Goal: Task Accomplishment & Management: Use online tool/utility

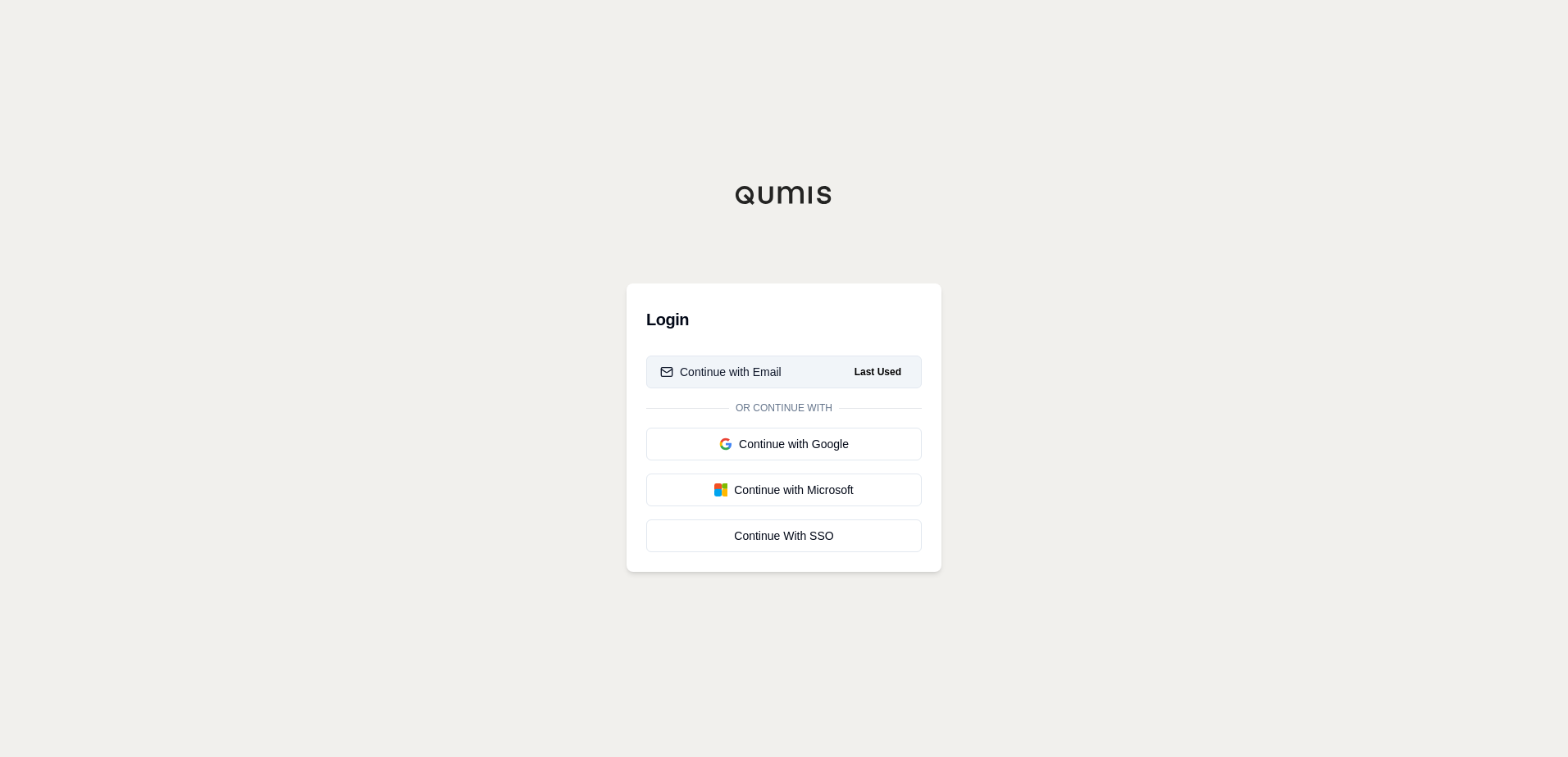
click at [864, 371] on span "Last Used" at bounding box center [878, 372] width 60 height 19
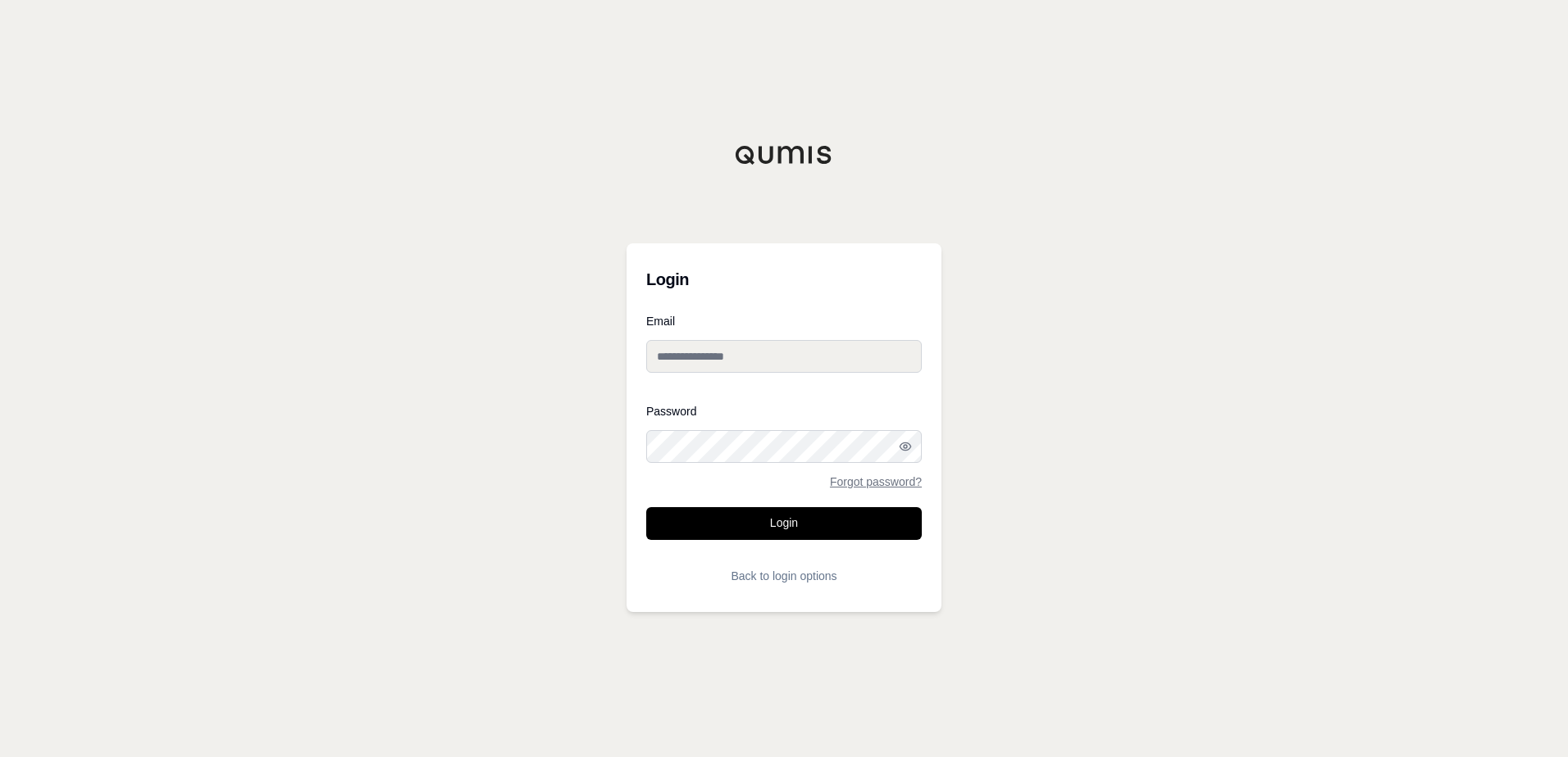
click at [741, 361] on input "Email" at bounding box center [784, 356] width 275 height 33
type input "**********"
click at [646, 507] on button "Login" at bounding box center [784, 523] width 275 height 33
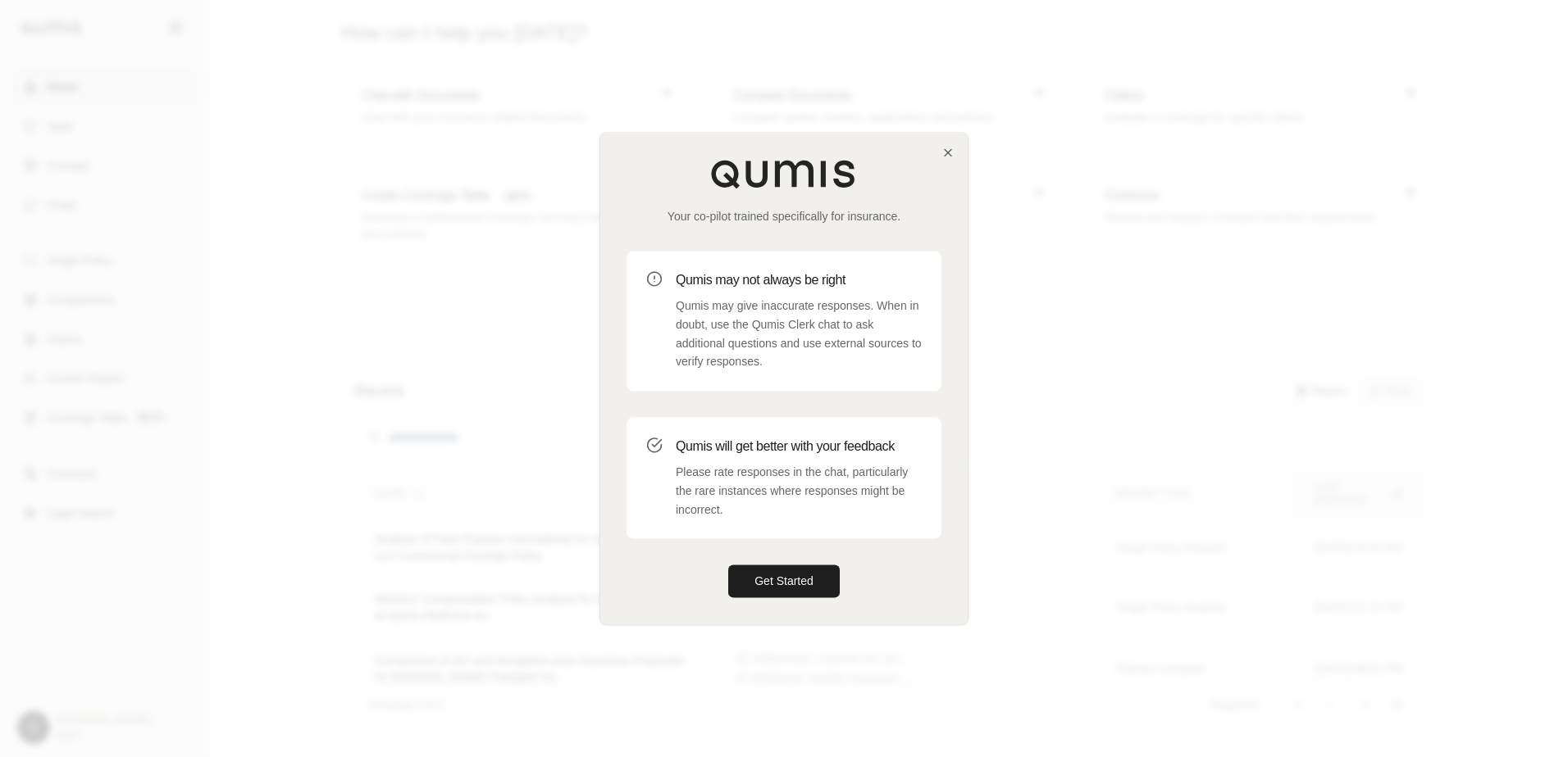
click at [959, 151] on div "Your co-pilot trained specifically for insurance. Qumis may not always be right…" at bounding box center [784, 378] width 368 height 491
click at [947, 151] on icon "button" at bounding box center [949, 152] width 13 height 13
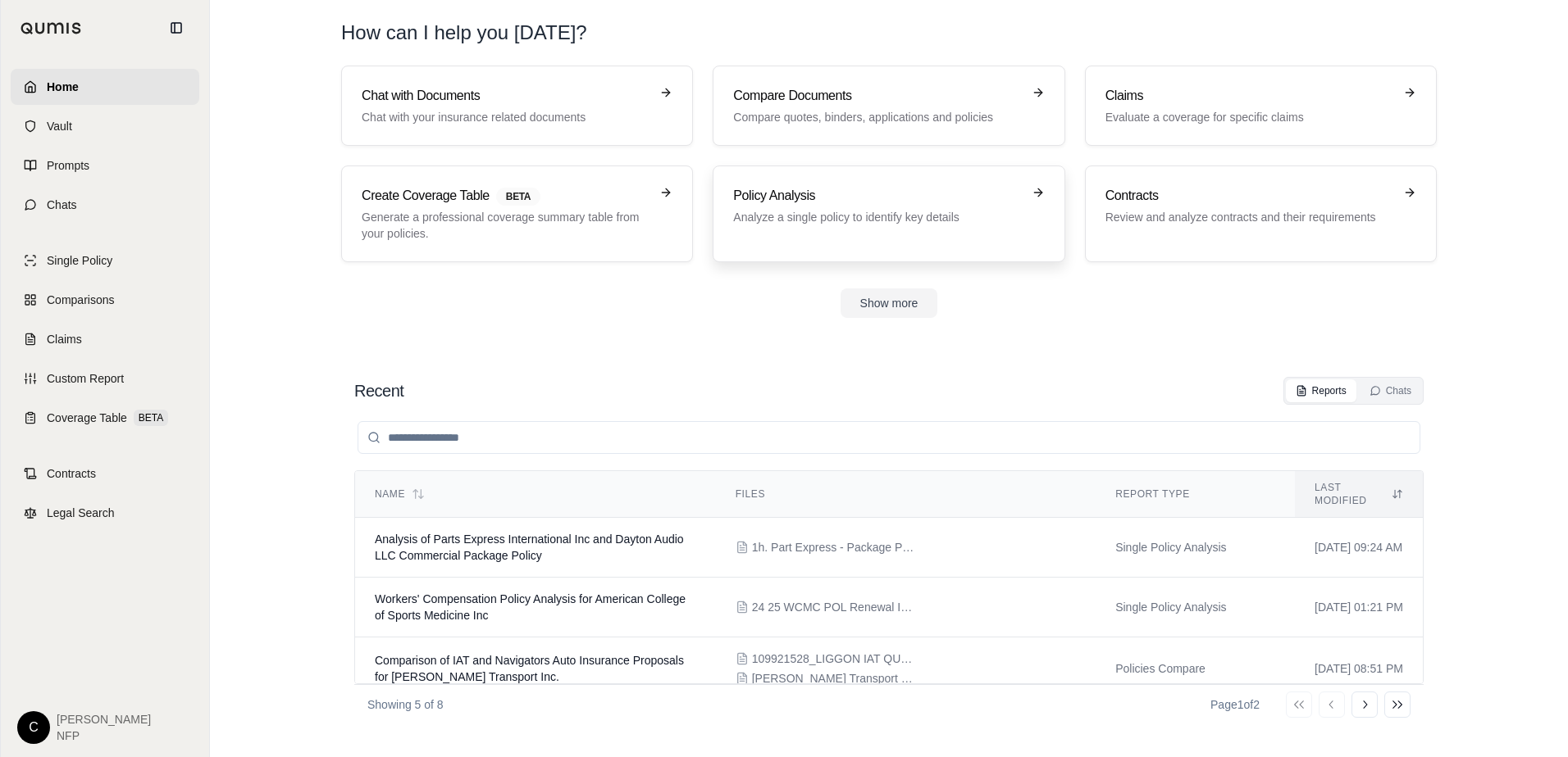
click at [871, 209] on p "Analyze a single policy to identify key details" at bounding box center [877, 216] width 288 height 16
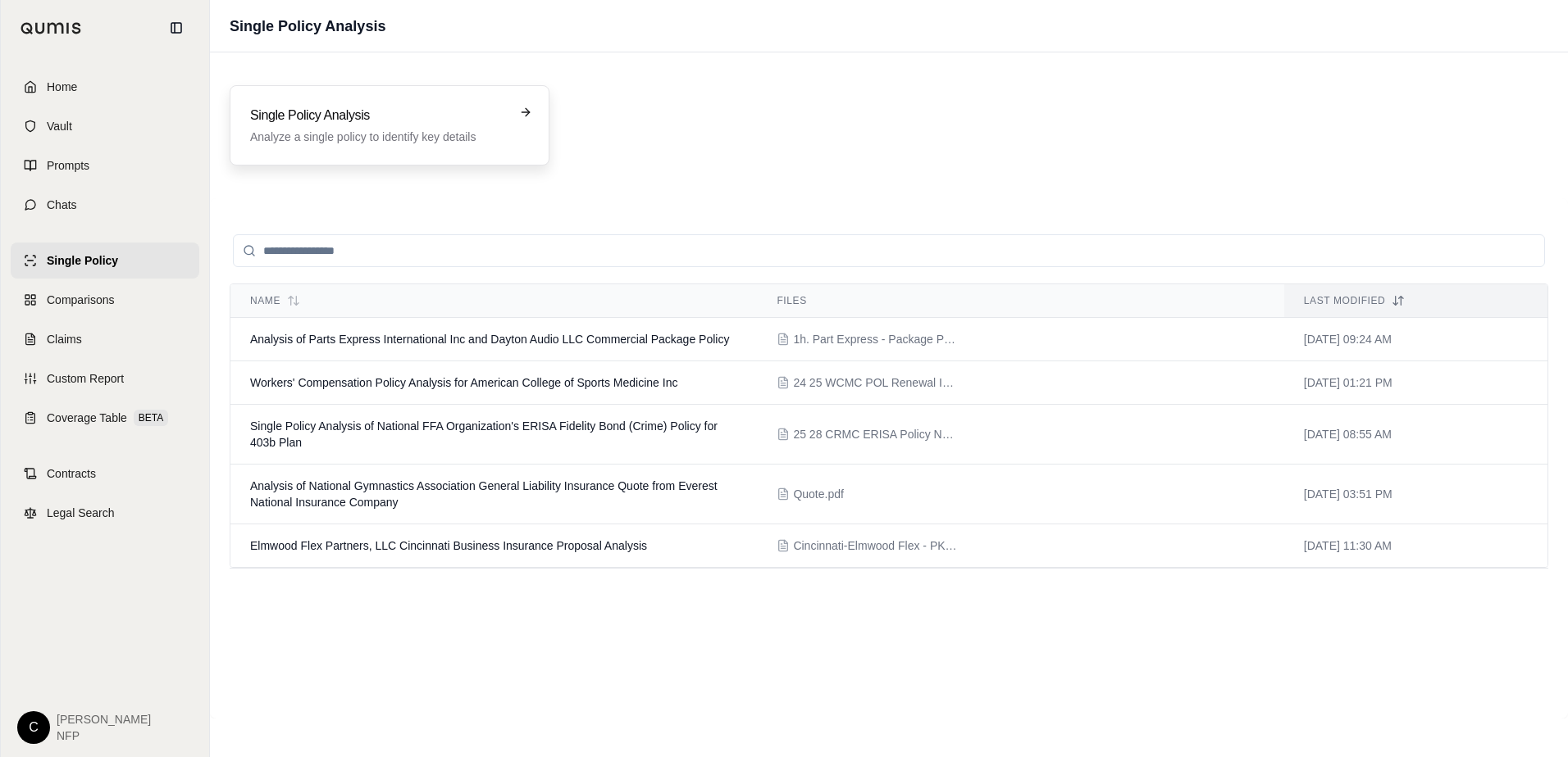
click at [430, 130] on p "Analyze a single policy to identify key details" at bounding box center [378, 136] width 256 height 16
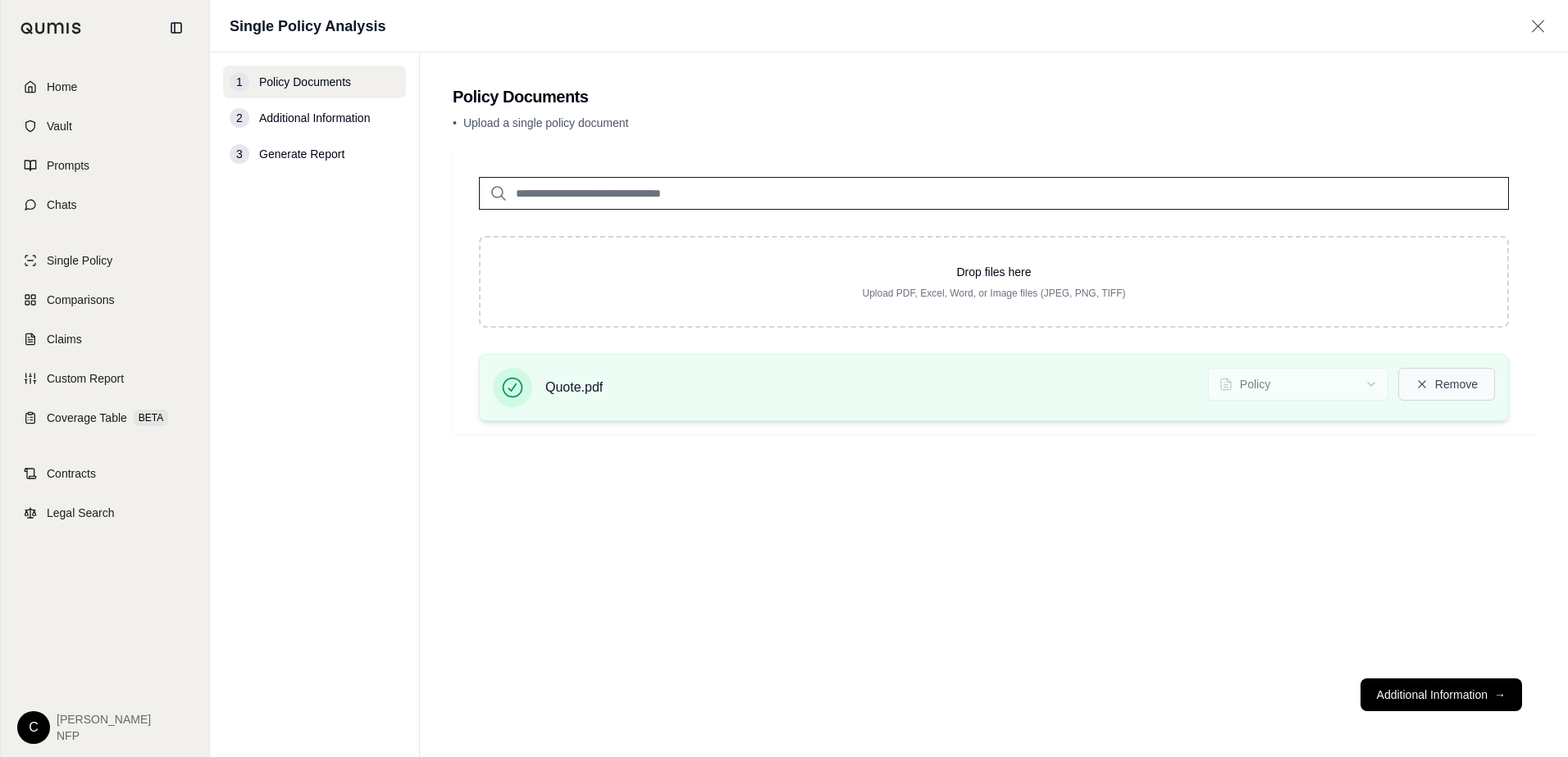
click at [1438, 385] on button "Remove" at bounding box center [1446, 384] width 97 height 33
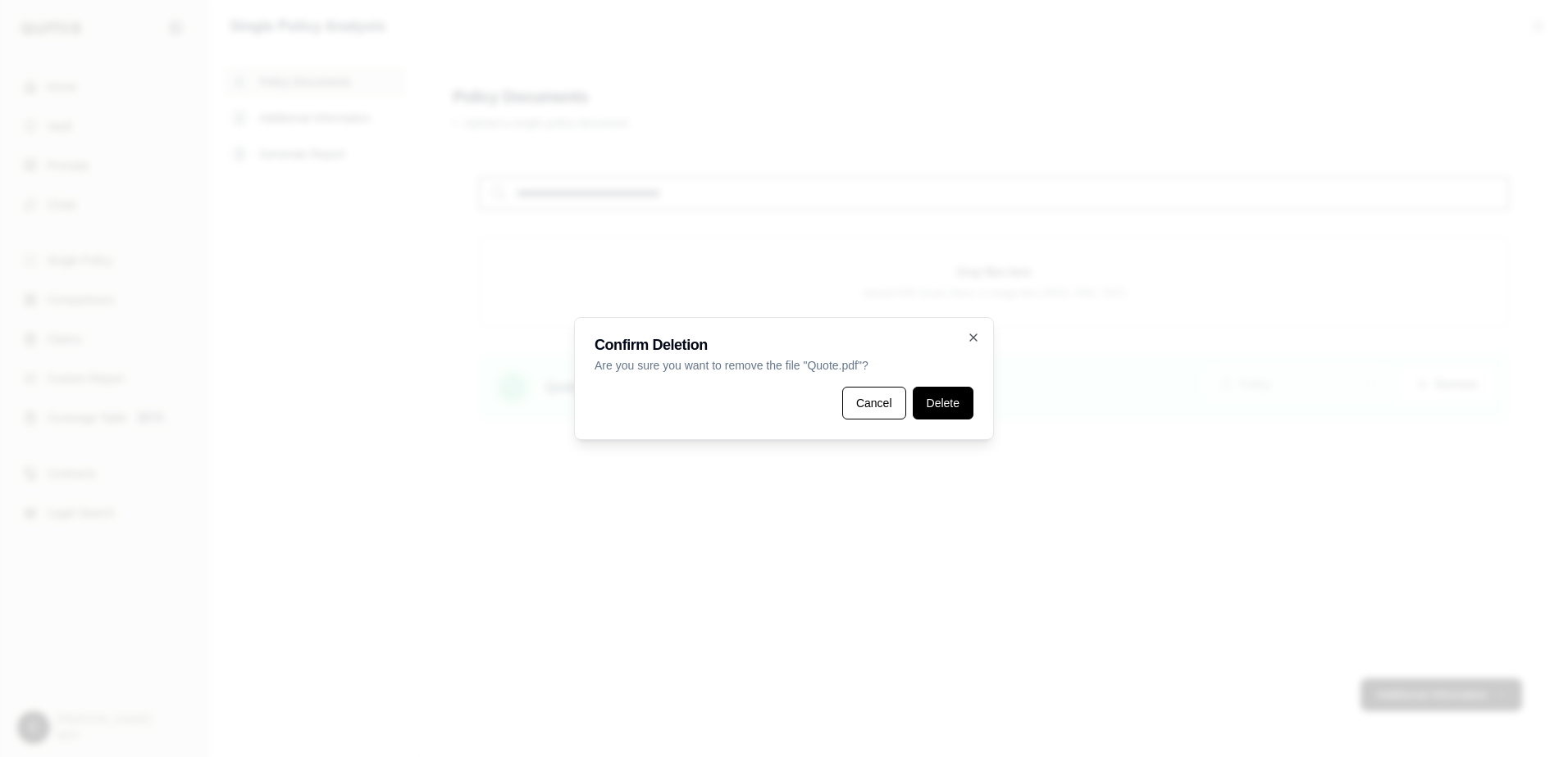
click at [949, 400] on button "Delete" at bounding box center [943, 403] width 61 height 33
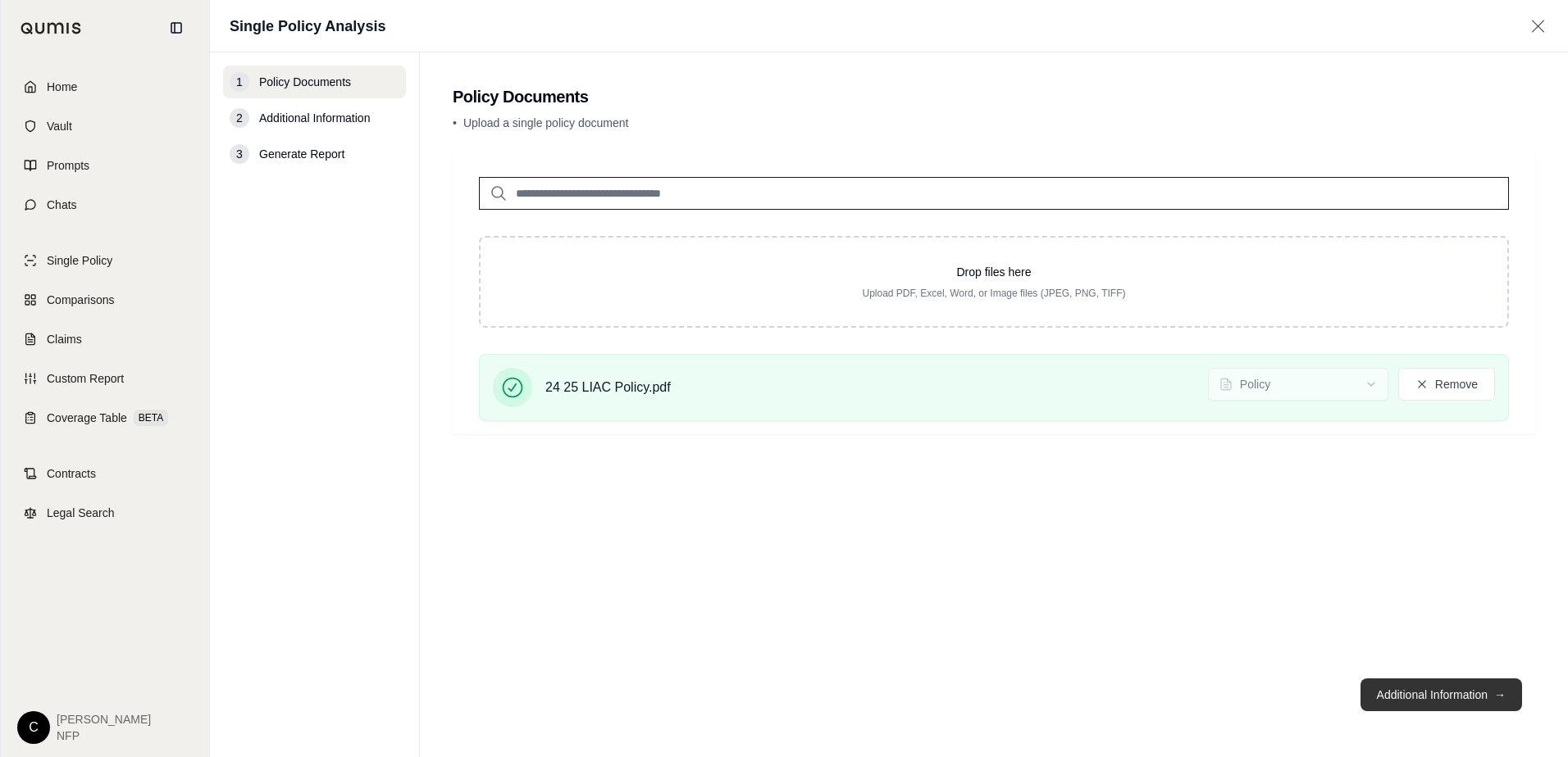
click at [1437, 691] on button "Additional Information →" at bounding box center [1441, 695] width 162 height 33
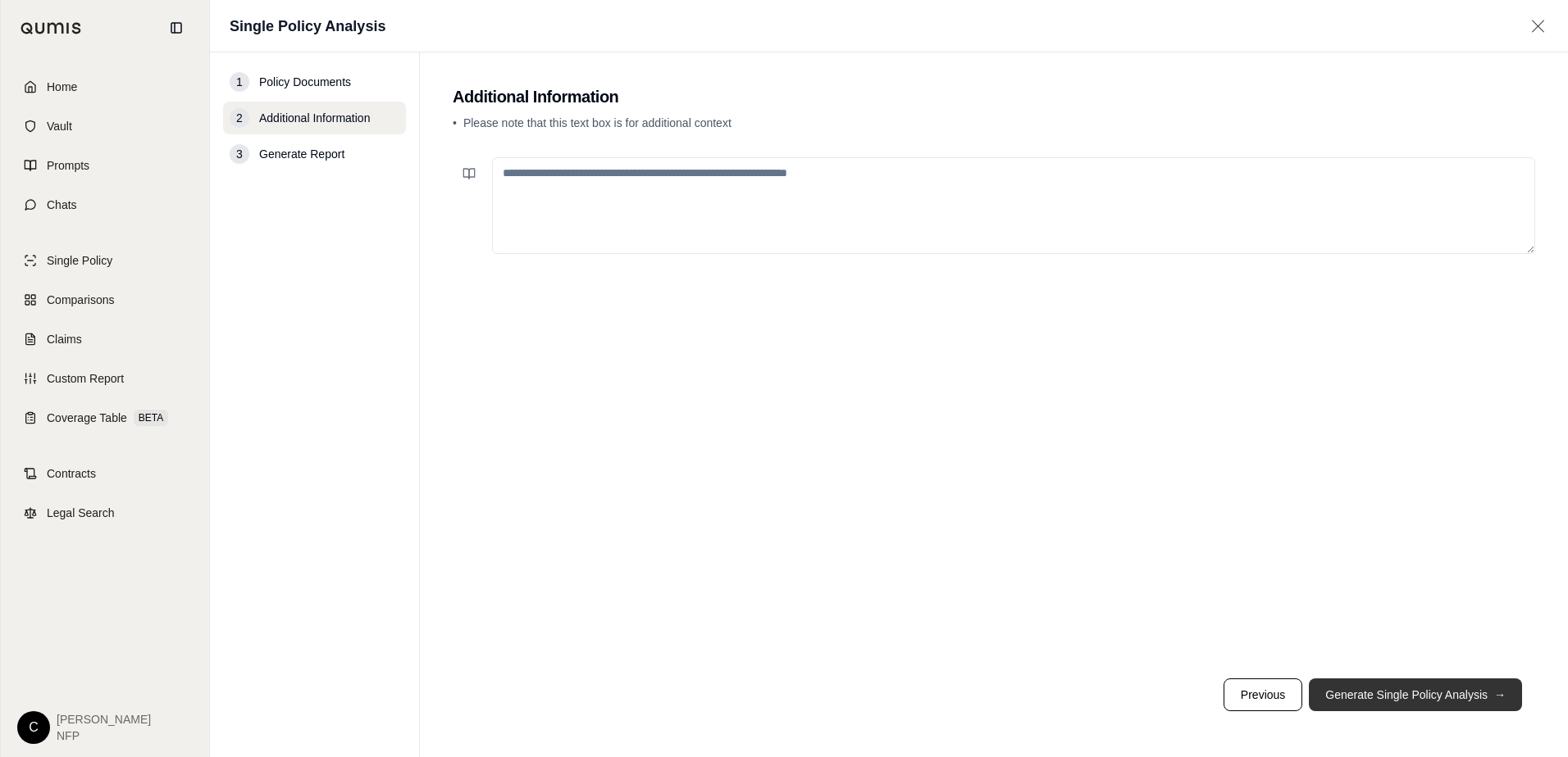
click at [1399, 689] on button "Generate Single Policy Analysis →" at bounding box center [1415, 695] width 213 height 33
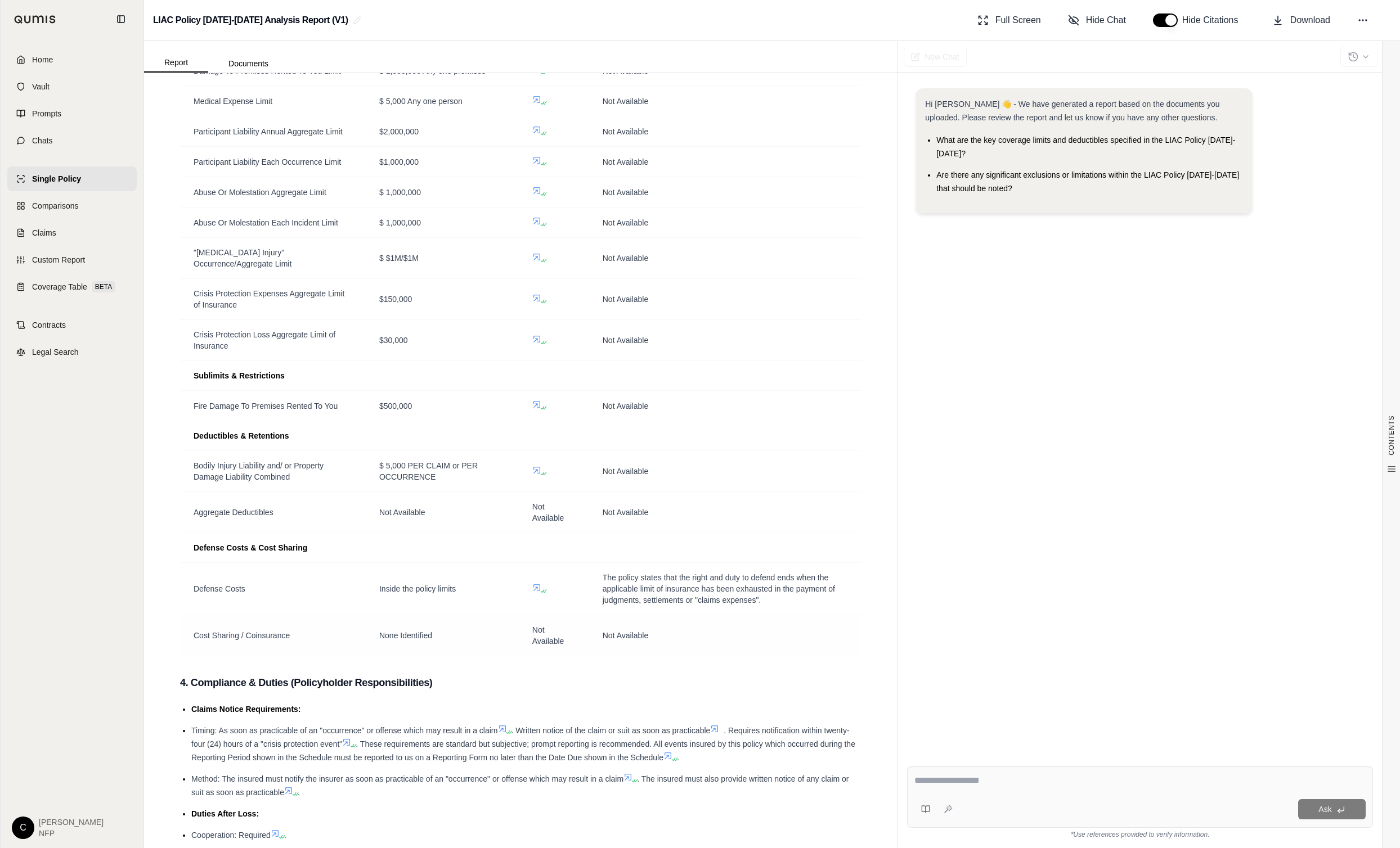
scroll to position [1298, 0]
